Goal: Task Accomplishment & Management: Manage account settings

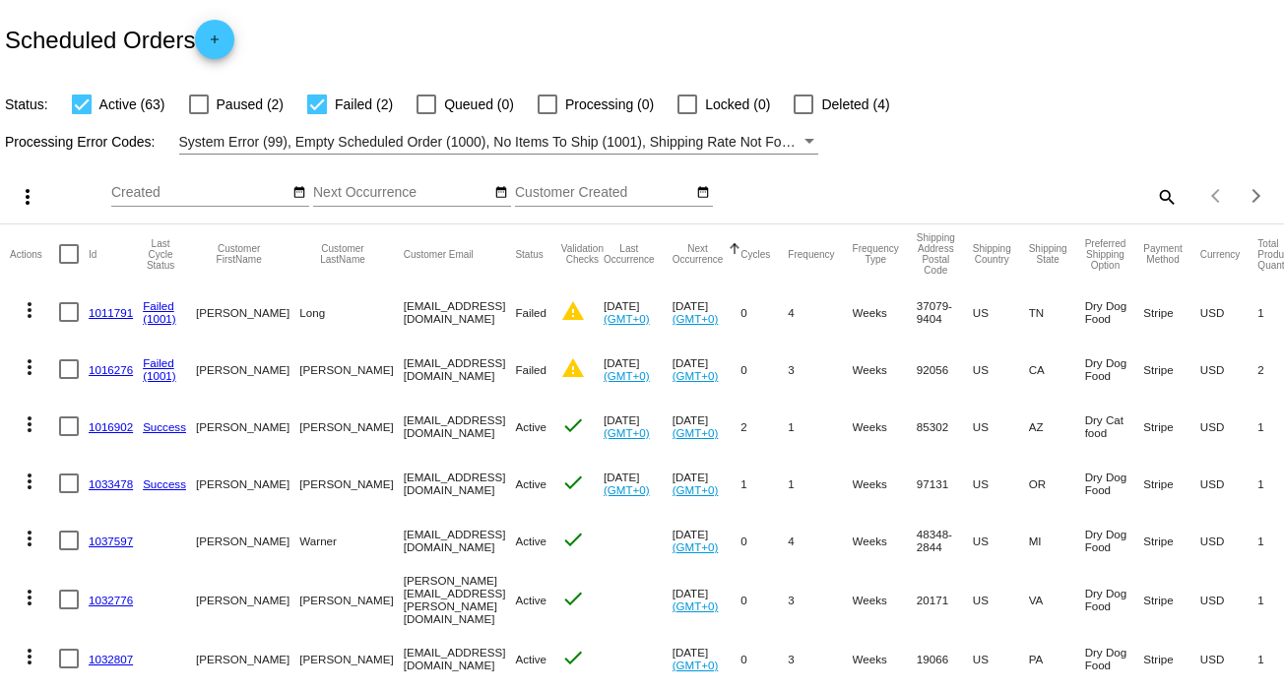
scroll to position [131, 0]
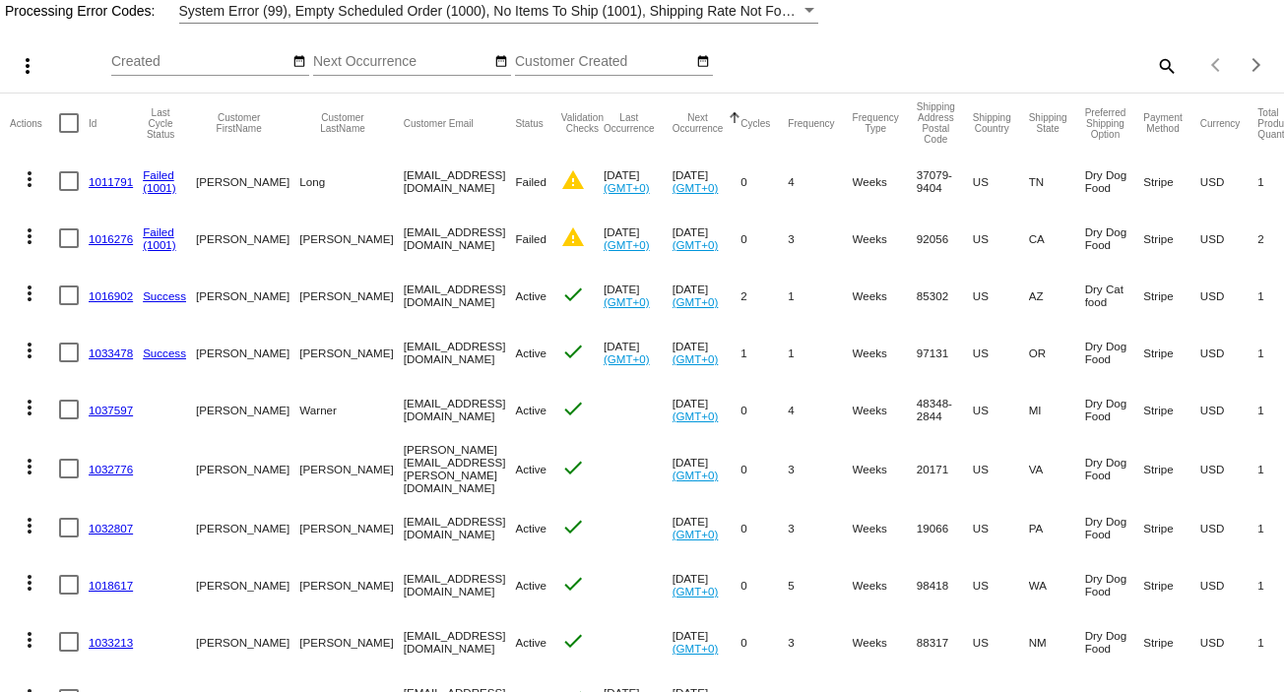
click at [1154, 60] on mat-icon "search" at bounding box center [1166, 65] width 24 height 31
click at [893, 67] on input "Search" at bounding box center [1018, 62] width 320 height 16
paste input "[EMAIL_ADDRESS][DOMAIN_NAME]"
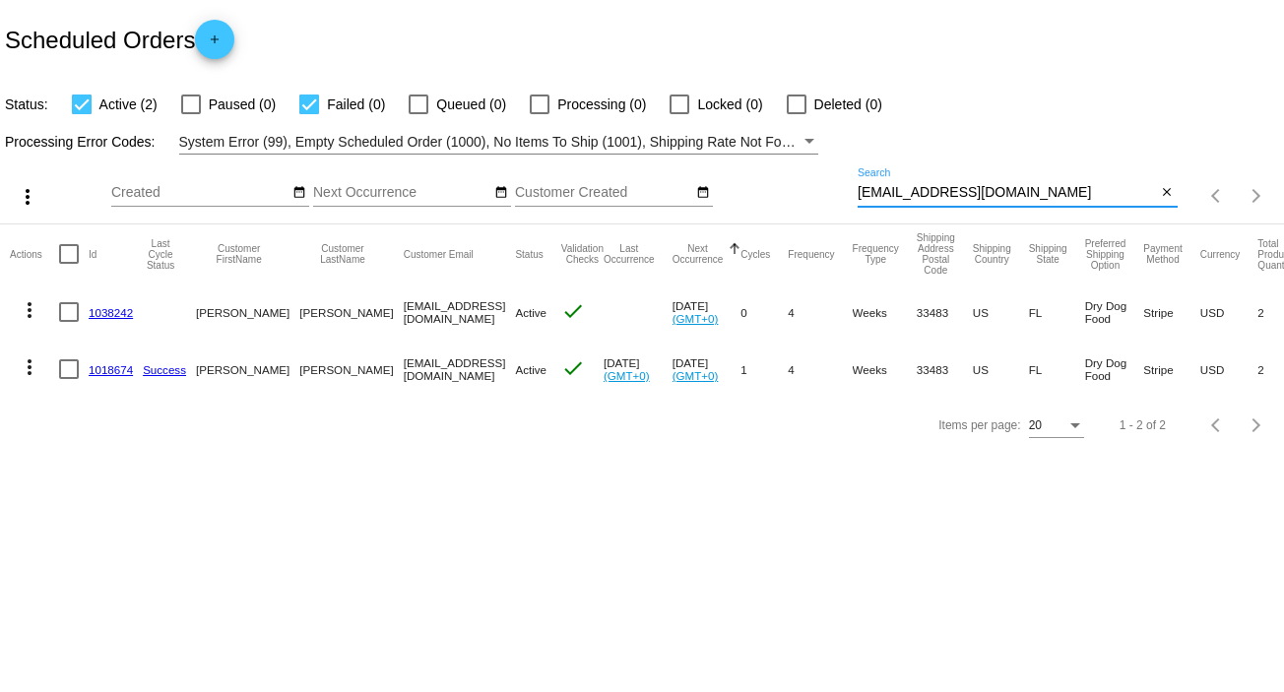
scroll to position [0, 0]
type input "[EMAIL_ADDRESS][DOMAIN_NAME]"
click at [127, 370] on link "1018674" at bounding box center [111, 369] width 44 height 13
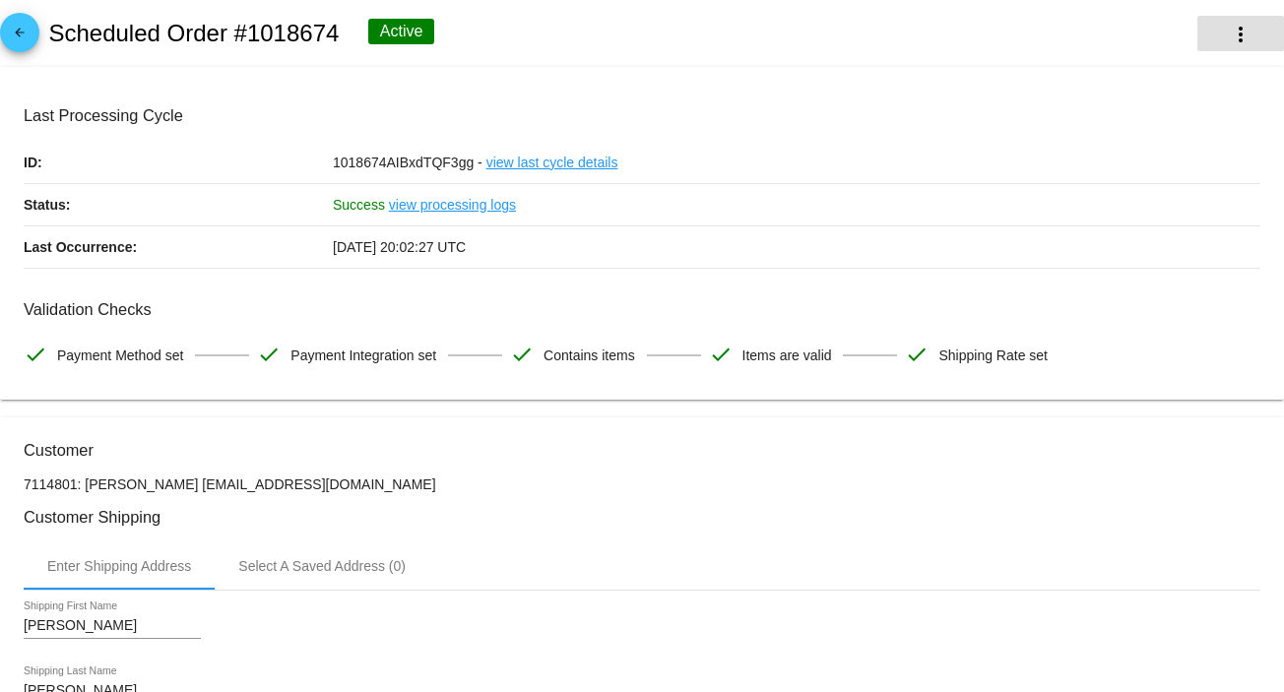
click at [1210, 33] on button "more_vert" at bounding box center [1241, 33] width 87 height 35
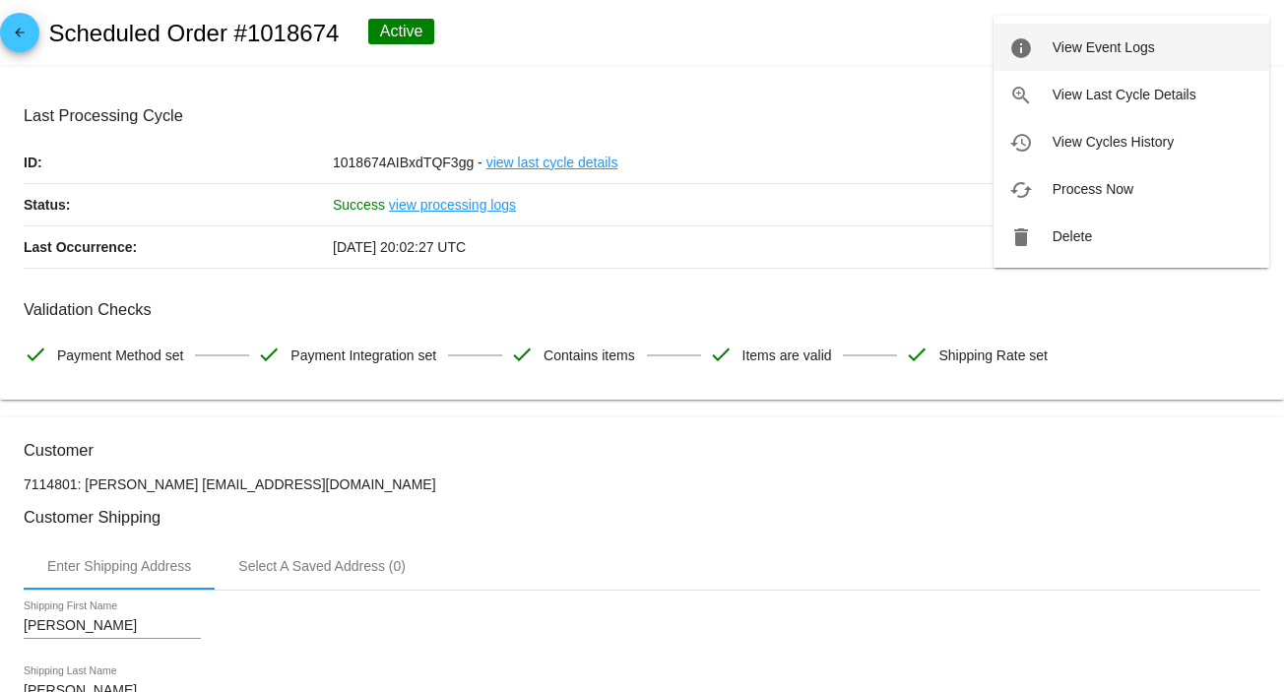
click at [1199, 50] on button "info View Event Logs" at bounding box center [1132, 47] width 276 height 47
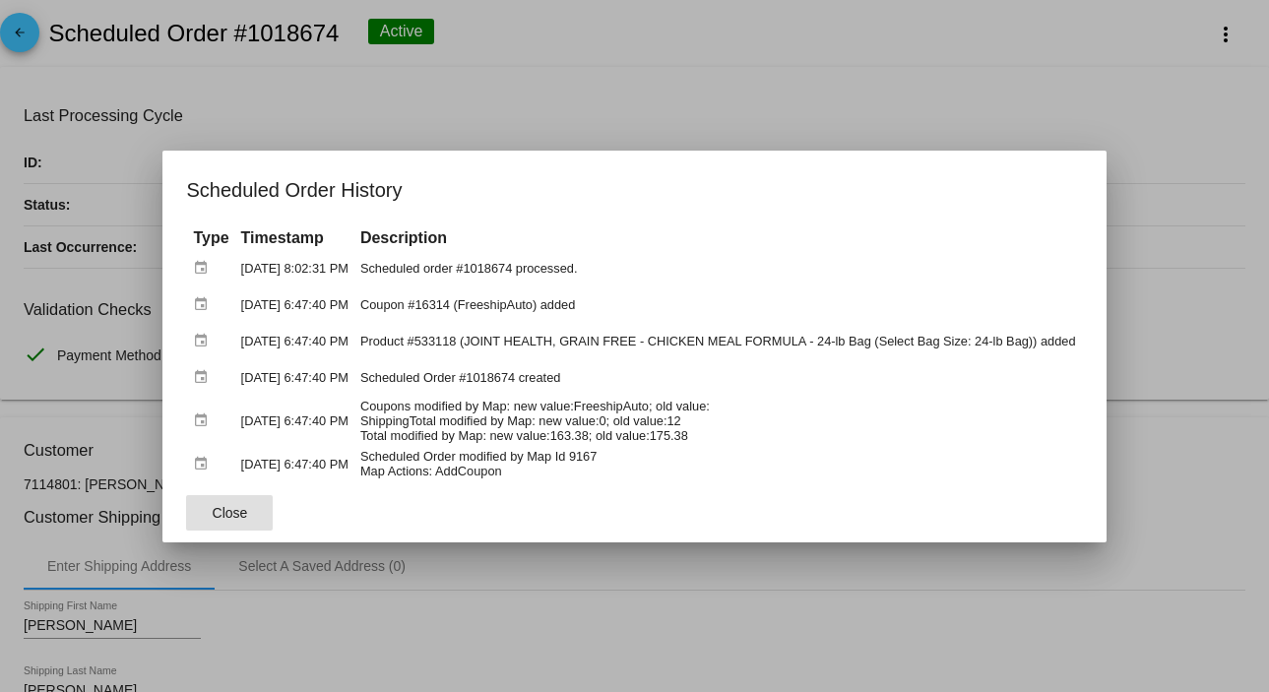
click at [205, 500] on button "Close" at bounding box center [229, 512] width 87 height 35
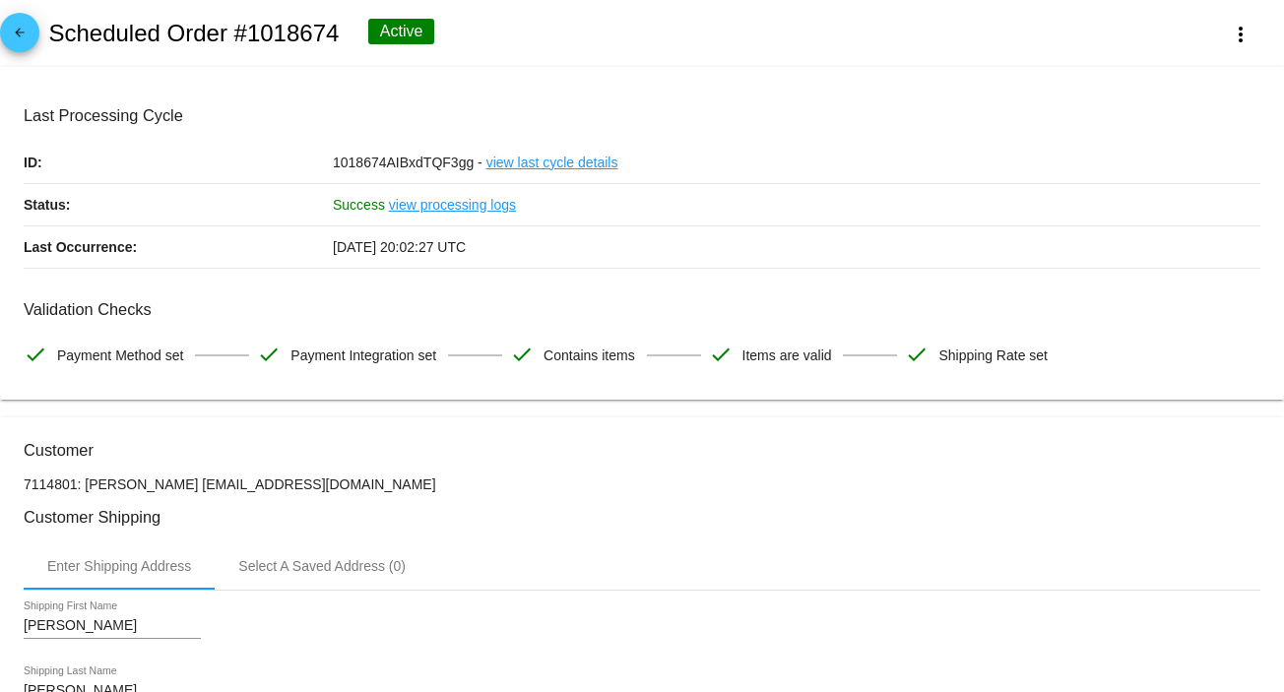
click at [32, 36] on link "arrow_back" at bounding box center [19, 32] width 39 height 39
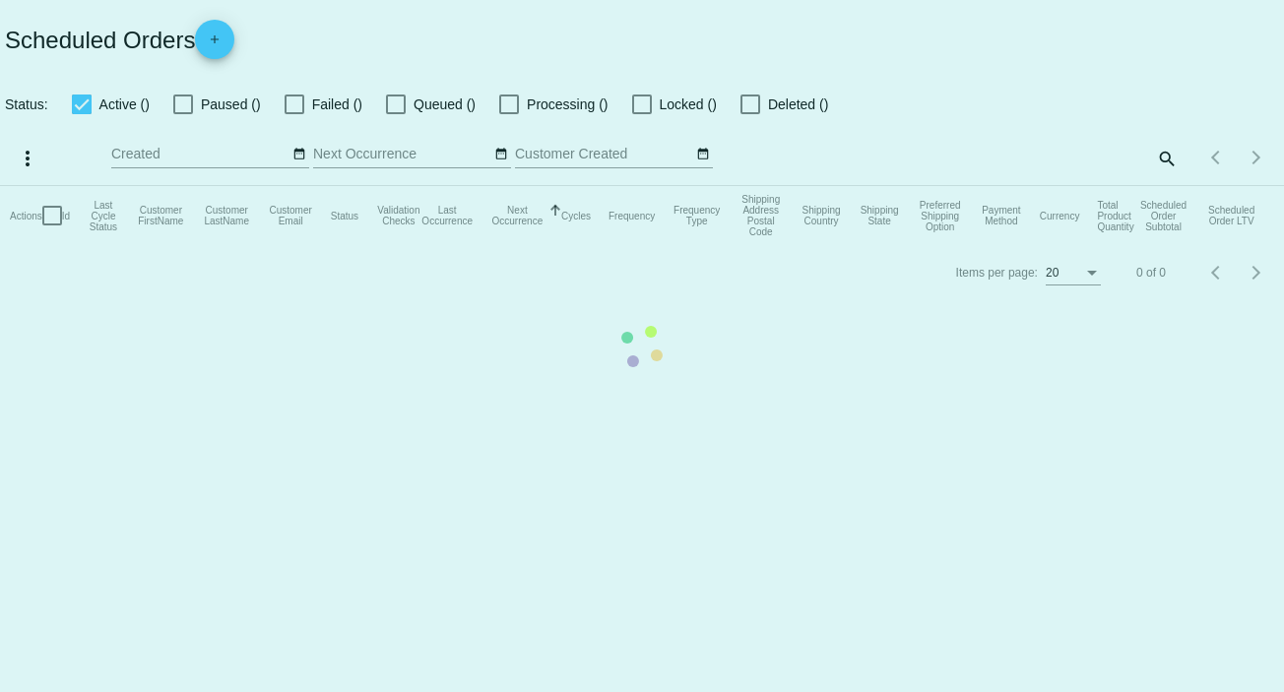
checkbox input "true"
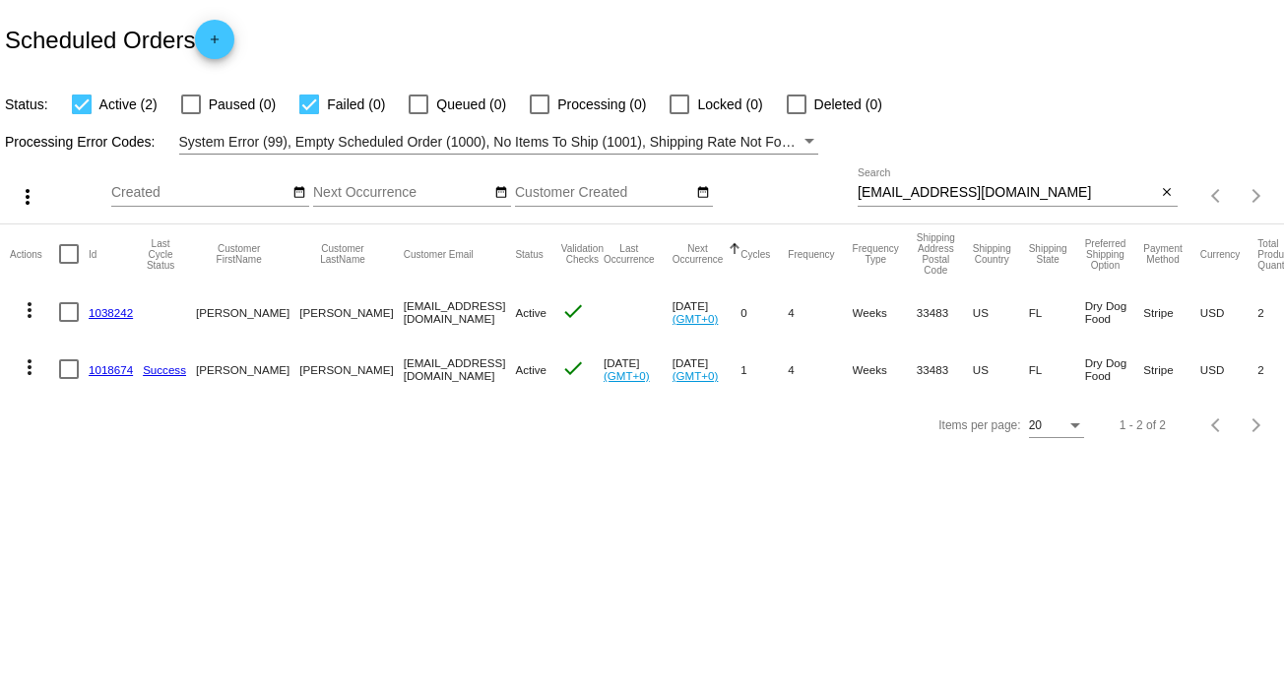
click at [118, 316] on link "1038242" at bounding box center [111, 312] width 44 height 13
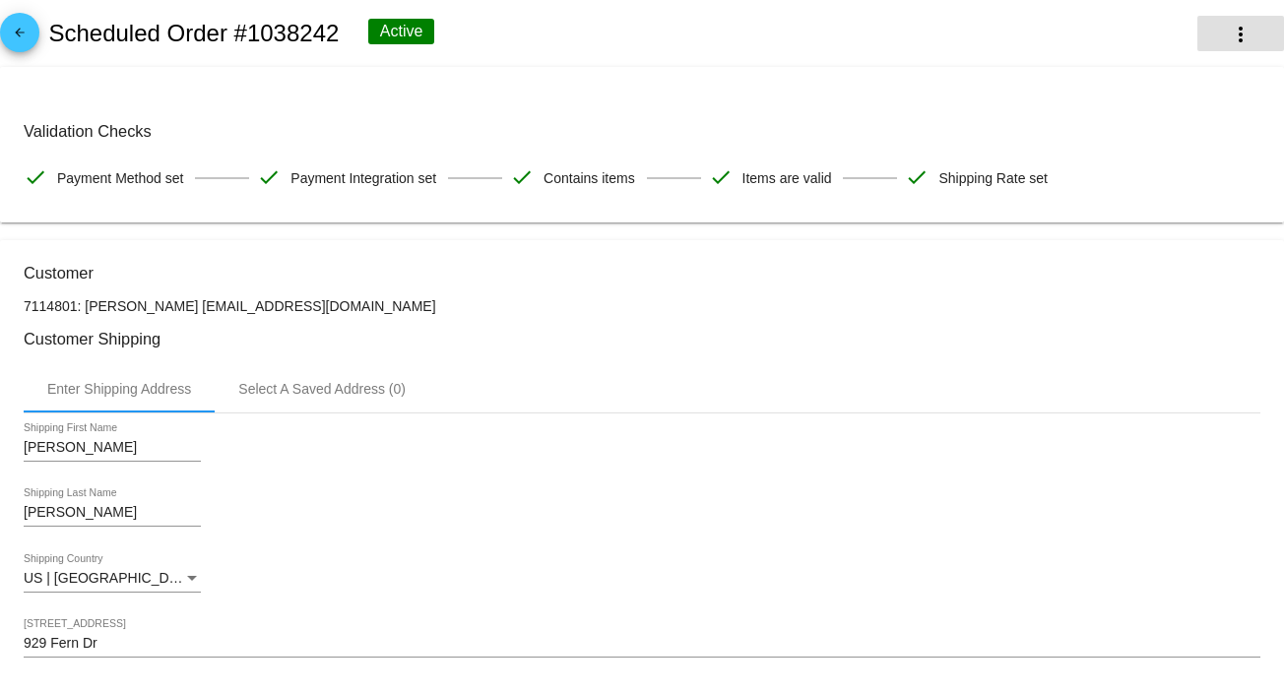
click at [1229, 29] on mat-icon "more_vert" at bounding box center [1241, 35] width 24 height 24
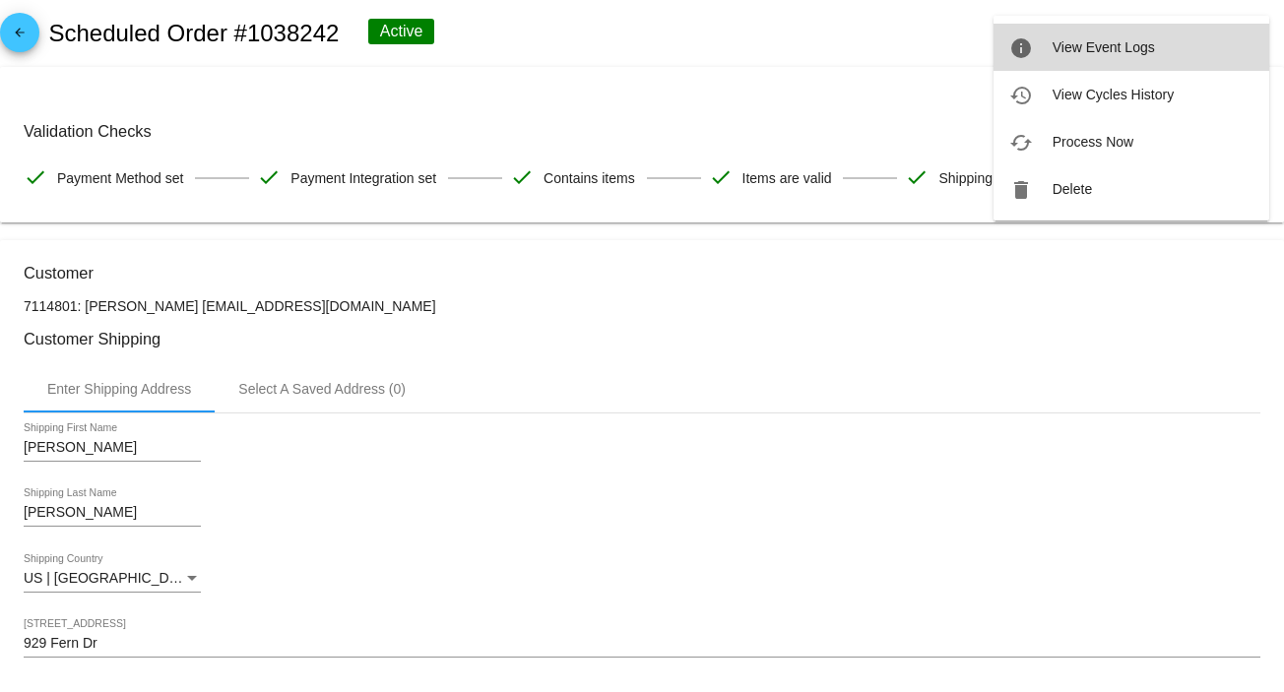
click at [1139, 42] on span "View Event Logs" at bounding box center [1104, 47] width 102 height 16
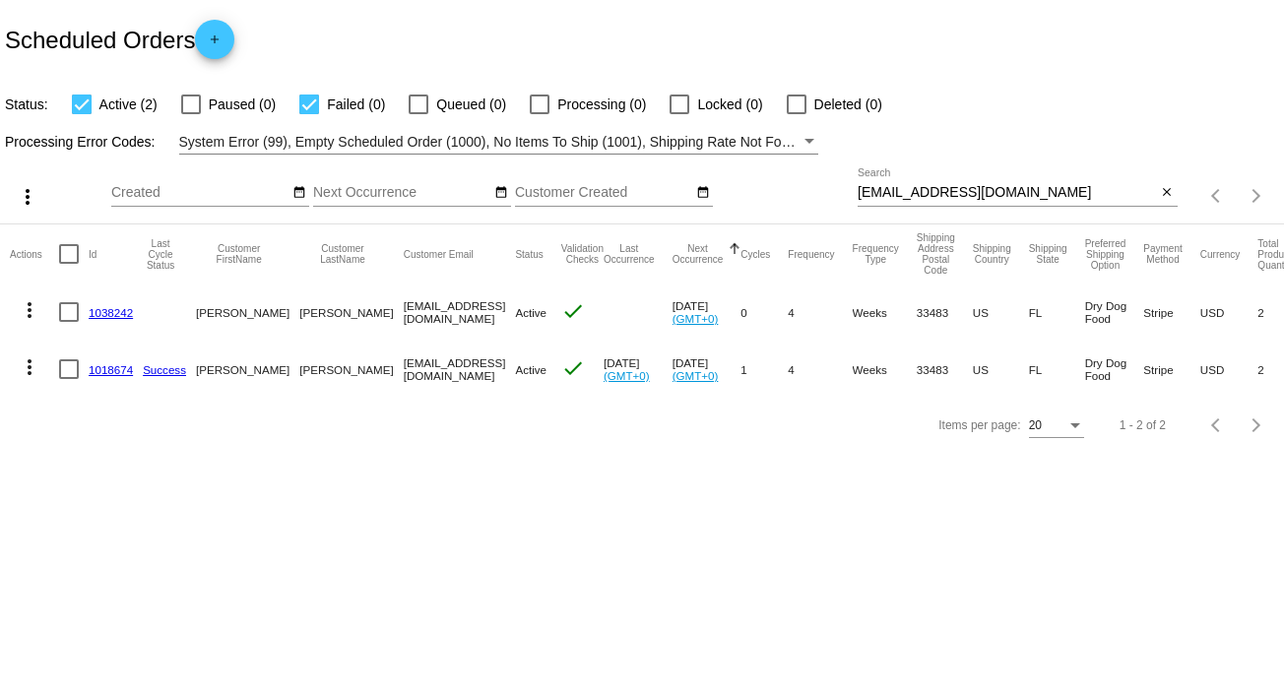
click at [28, 366] on mat-icon "more_vert" at bounding box center [30, 368] width 24 height 24
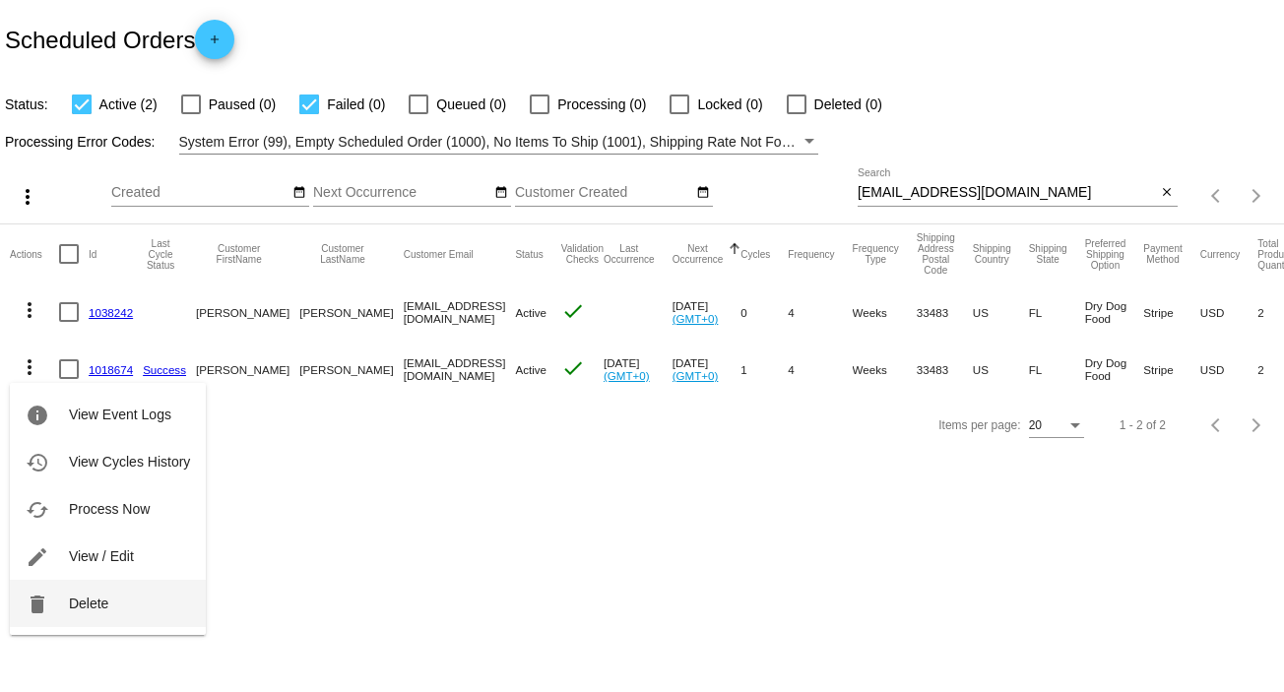
click at [121, 600] on button "delete Delete" at bounding box center [108, 603] width 196 height 47
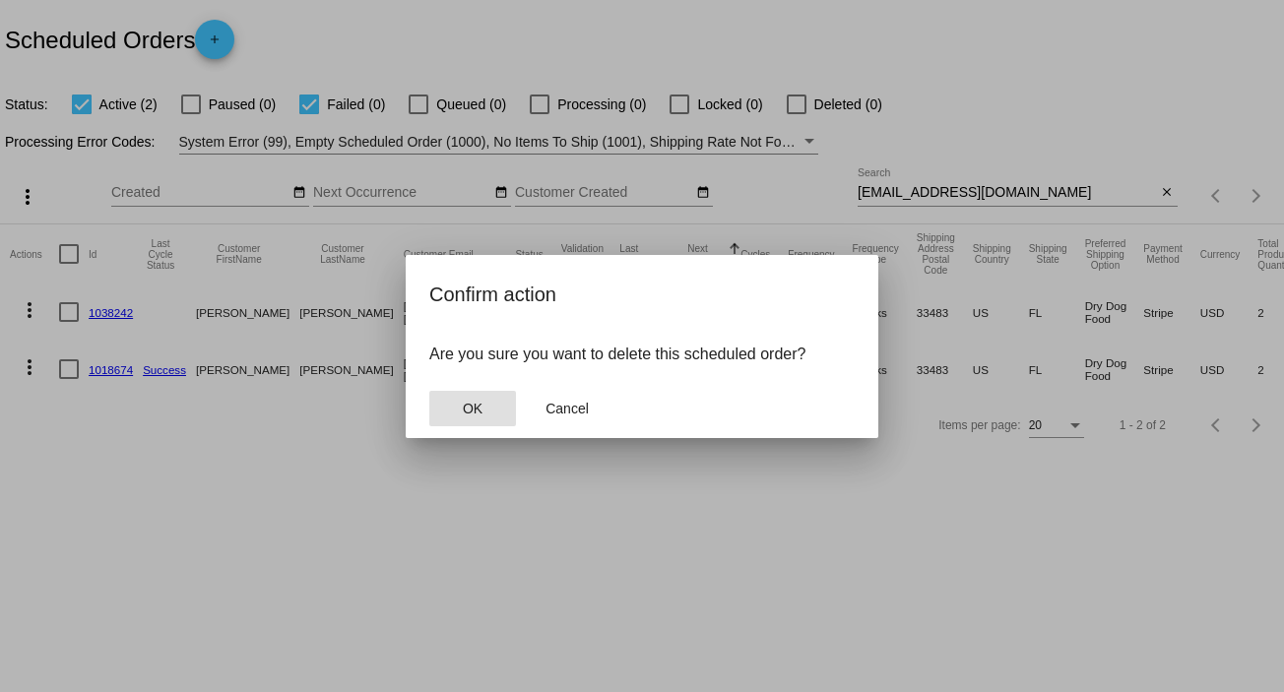
click at [437, 418] on button "OK" at bounding box center [472, 408] width 87 height 35
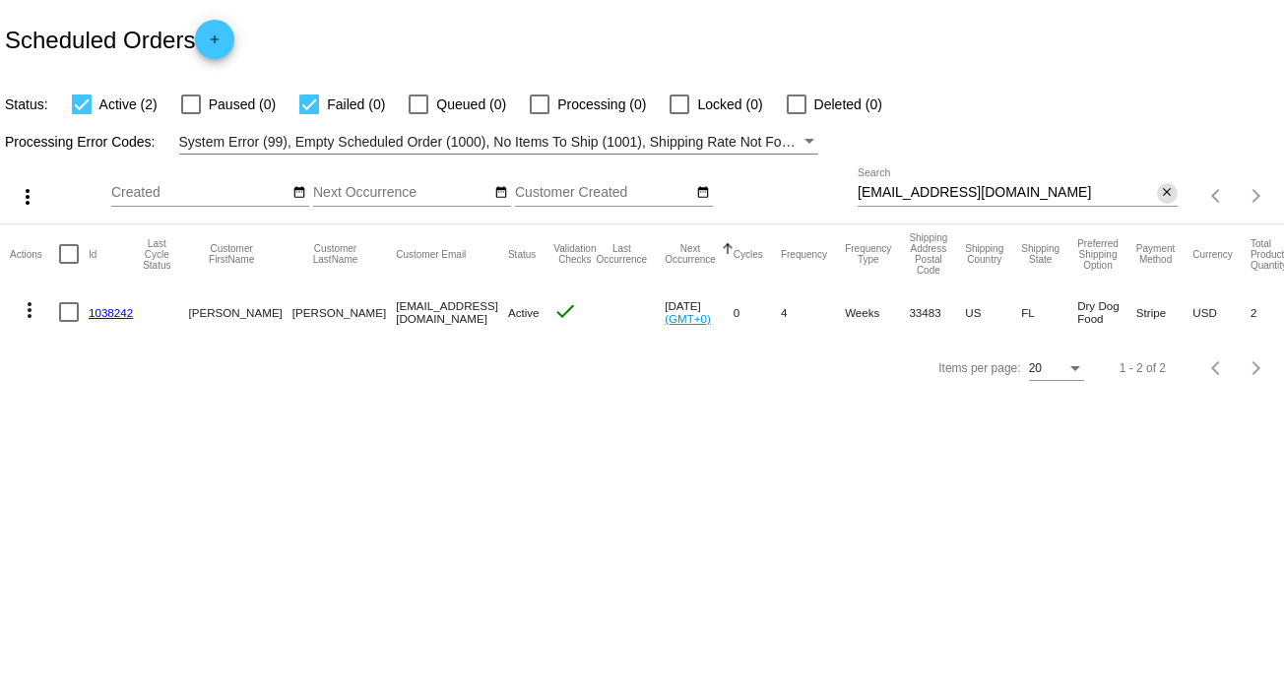
click at [1170, 199] on mat-icon "close" at bounding box center [1167, 193] width 14 height 16
